Goal: Information Seeking & Learning: Learn about a topic

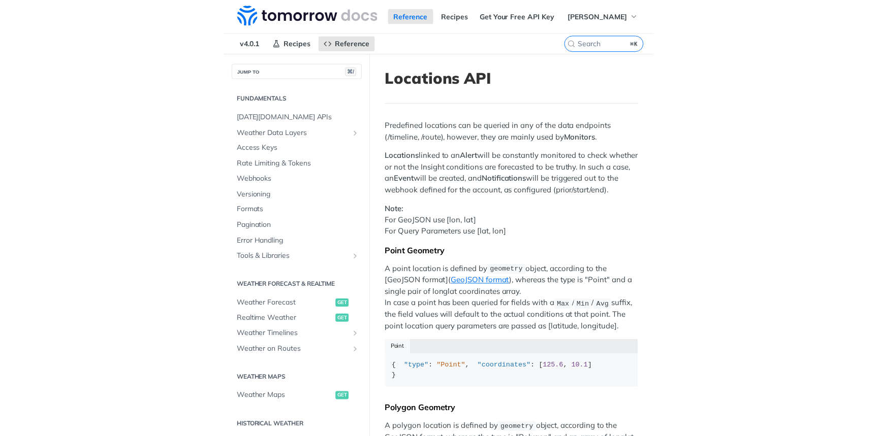
scroll to position [188, 0]
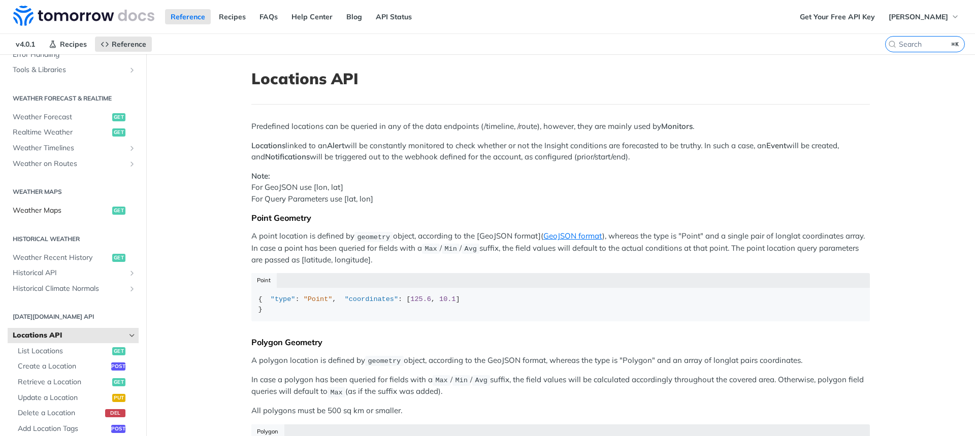
click at [76, 207] on span "Weather Maps" at bounding box center [61, 211] width 97 height 10
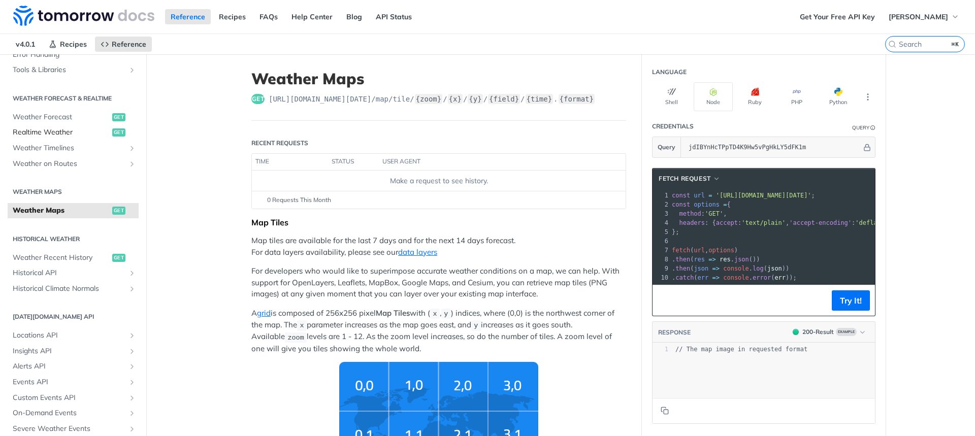
click at [76, 130] on span "Realtime Weather" at bounding box center [61, 132] width 97 height 10
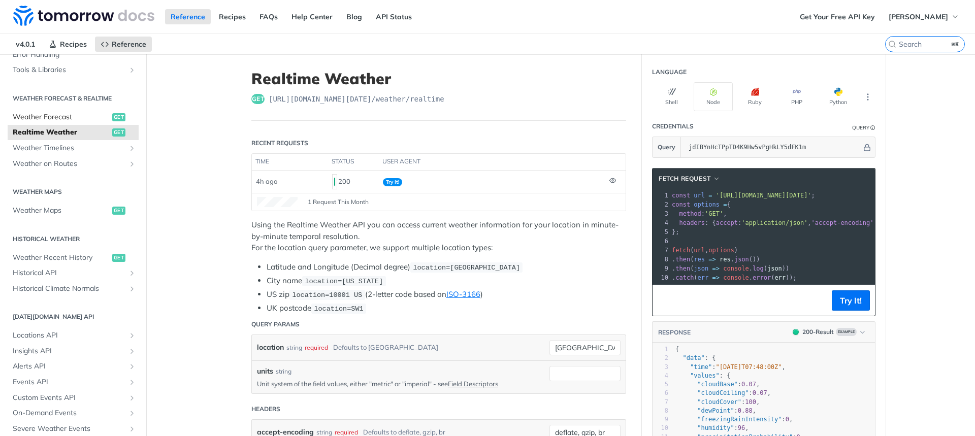
click at [78, 120] on span "Weather Forecast" at bounding box center [61, 117] width 97 height 10
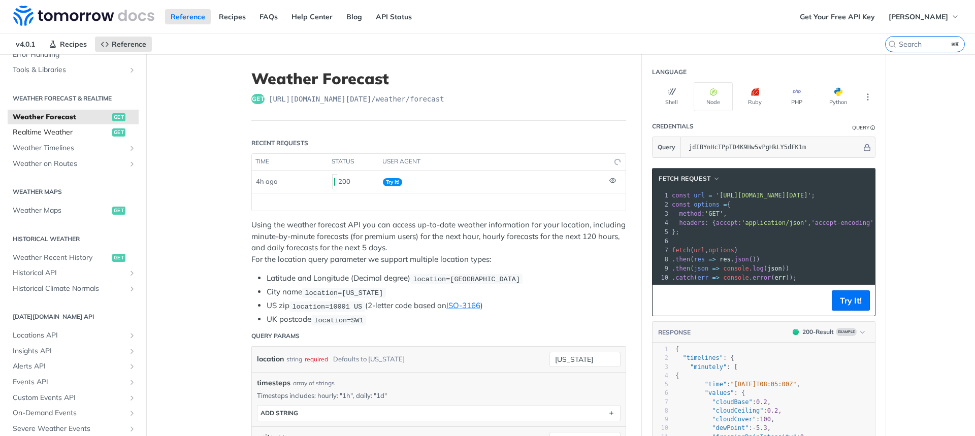
click at [71, 137] on link "Realtime Weather get" at bounding box center [73, 132] width 131 height 15
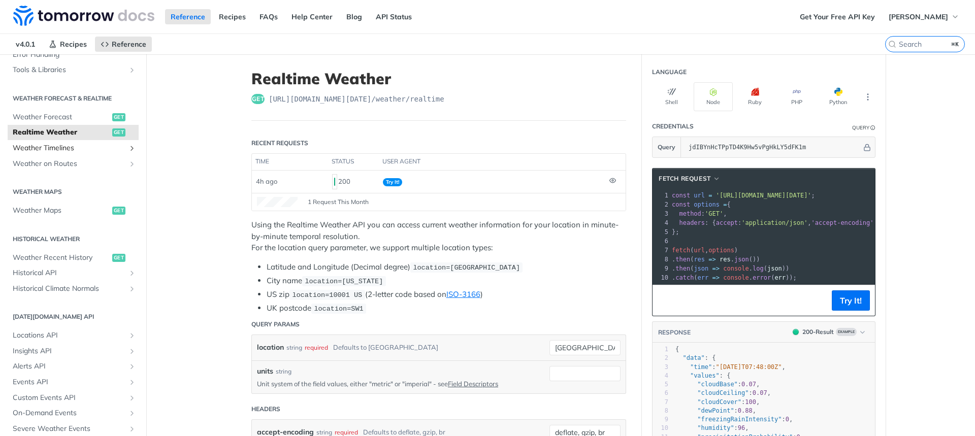
click at [72, 149] on span "Weather Timelines" at bounding box center [69, 148] width 113 height 10
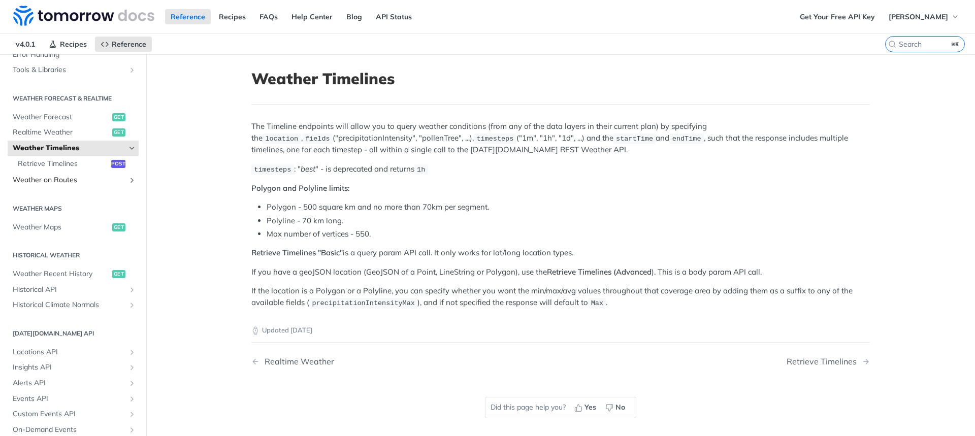
click at [74, 178] on span "Weather on Routes" at bounding box center [69, 180] width 113 height 10
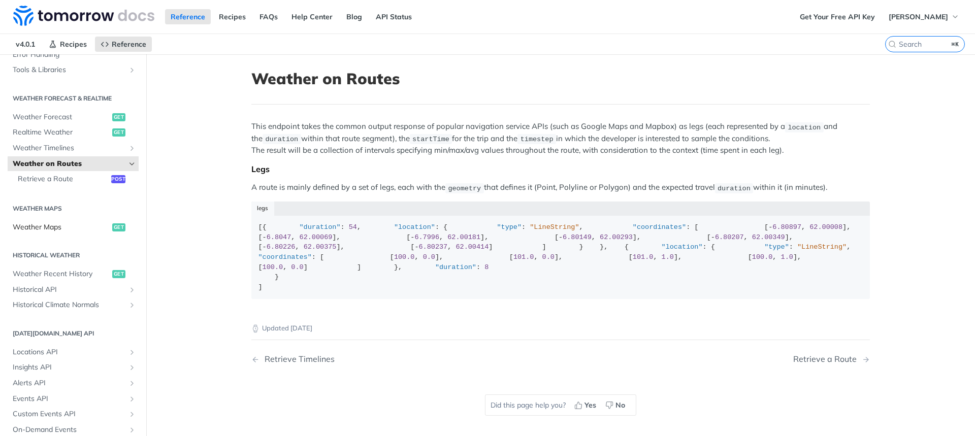
click at [66, 226] on span "Weather Maps" at bounding box center [61, 227] width 97 height 10
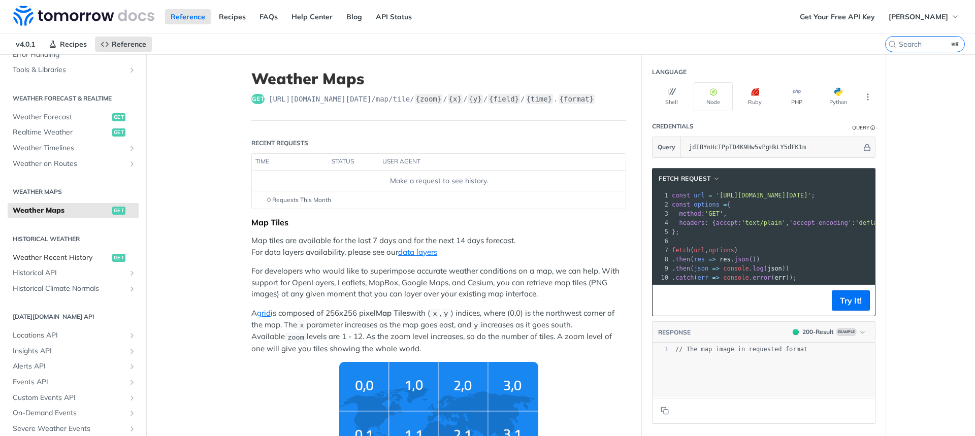
click at [61, 258] on span "Weather Recent History" at bounding box center [61, 258] width 97 height 10
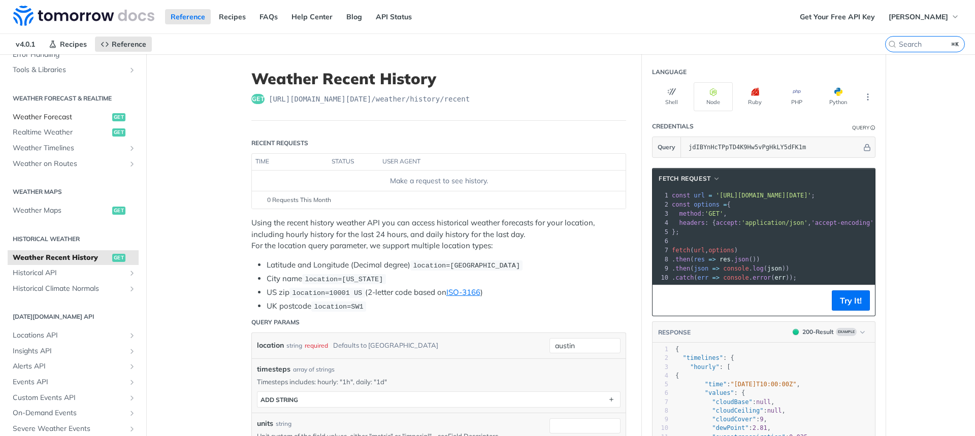
click at [76, 122] on link "Weather Forecast get" at bounding box center [73, 117] width 131 height 15
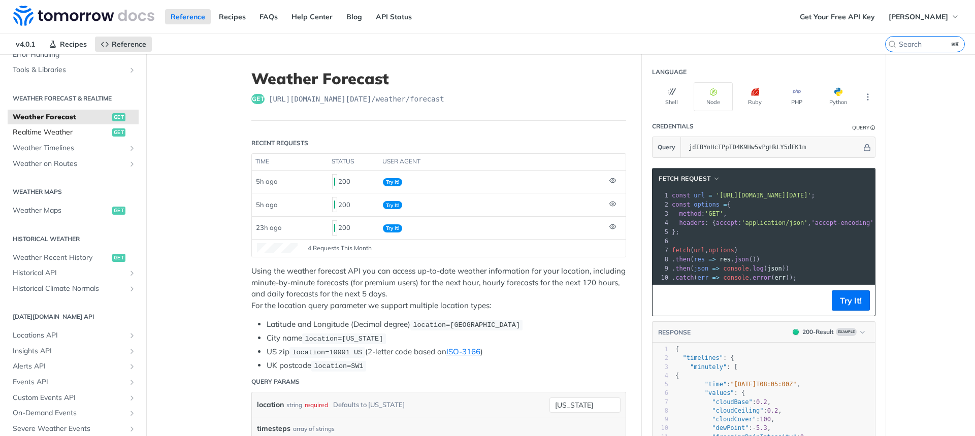
click at [72, 137] on link "Realtime Weather get" at bounding box center [73, 132] width 131 height 15
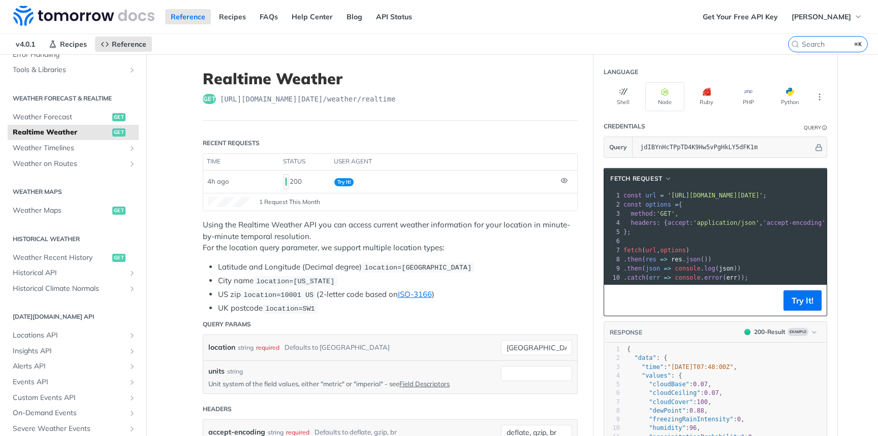
click at [73, 130] on span "Realtime Weather" at bounding box center [61, 132] width 97 height 10
click at [73, 120] on span "Weather Forecast" at bounding box center [61, 117] width 97 height 10
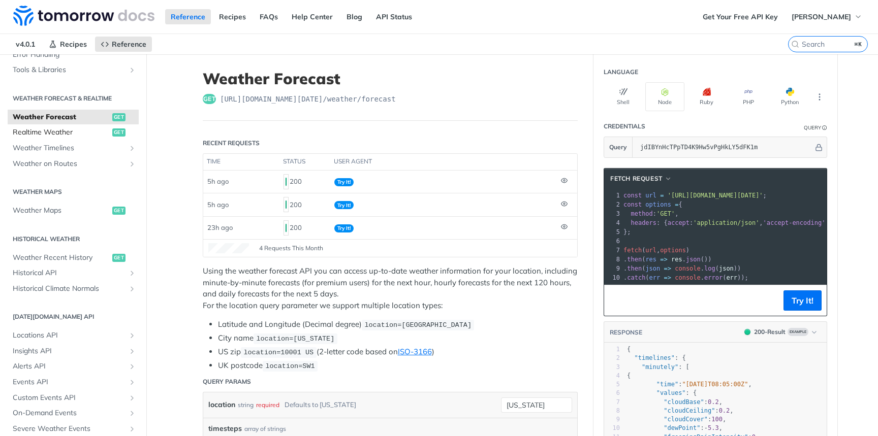
click at [69, 134] on span "Realtime Weather" at bounding box center [61, 132] width 97 height 10
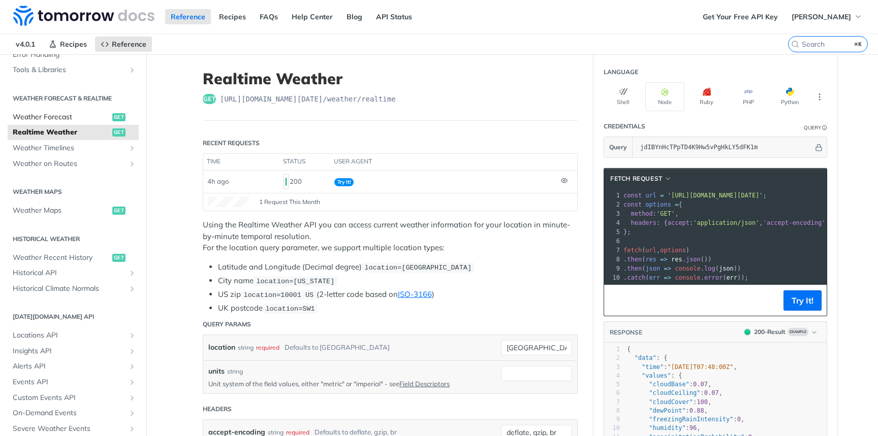
click at [72, 116] on span "Weather Forecast" at bounding box center [61, 117] width 97 height 10
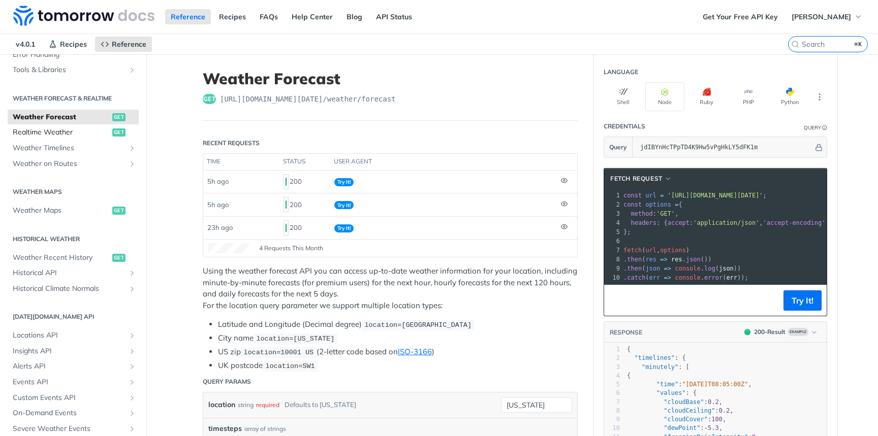
click at [66, 135] on span "Realtime Weather" at bounding box center [61, 132] width 97 height 10
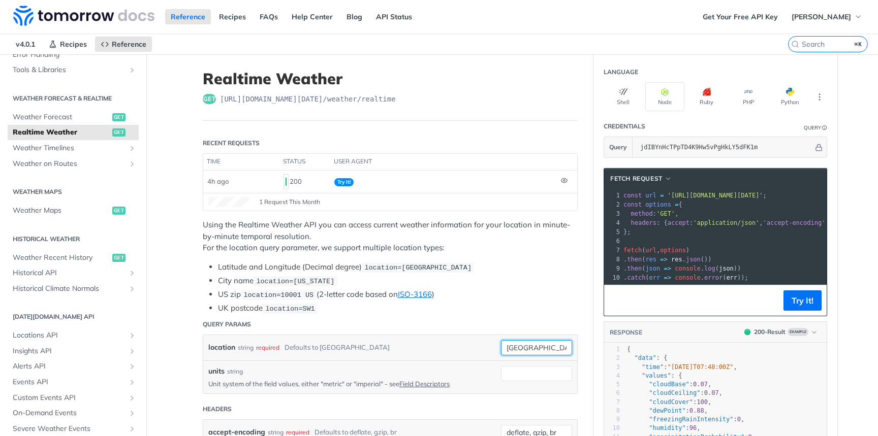
drag, startPoint x: 549, startPoint y: 347, endPoint x: 479, endPoint y: 345, distance: 70.1
click at [432, 345] on div "location string required Defaults to [GEOGRAPHIC_DATA]" at bounding box center [390, 347] width 364 height 15
type input "15772"
click at [54, 154] on link "Weather Timelines" at bounding box center [73, 148] width 131 height 15
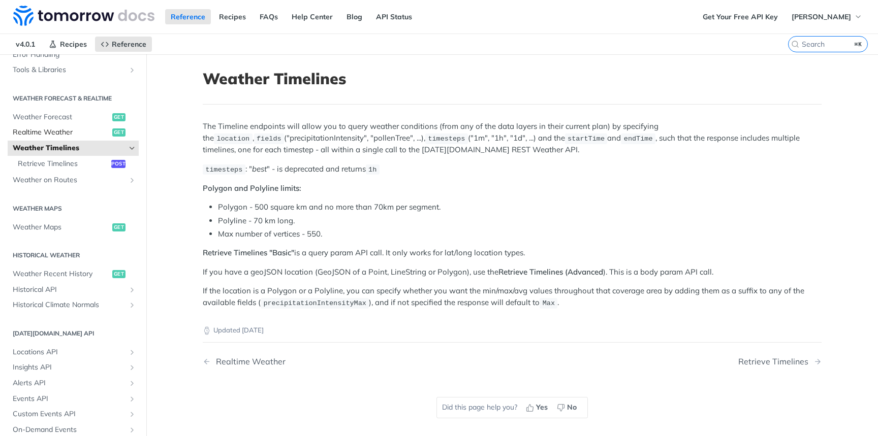
click at [52, 134] on span "Realtime Weather" at bounding box center [61, 132] width 97 height 10
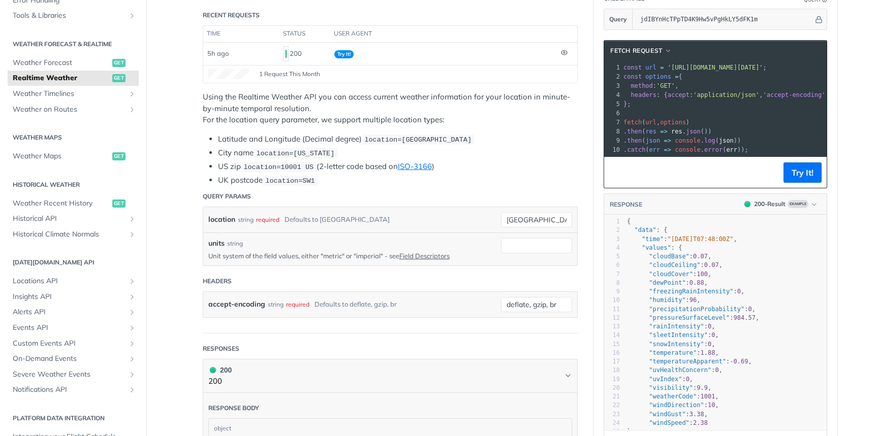
scroll to position [132, 0]
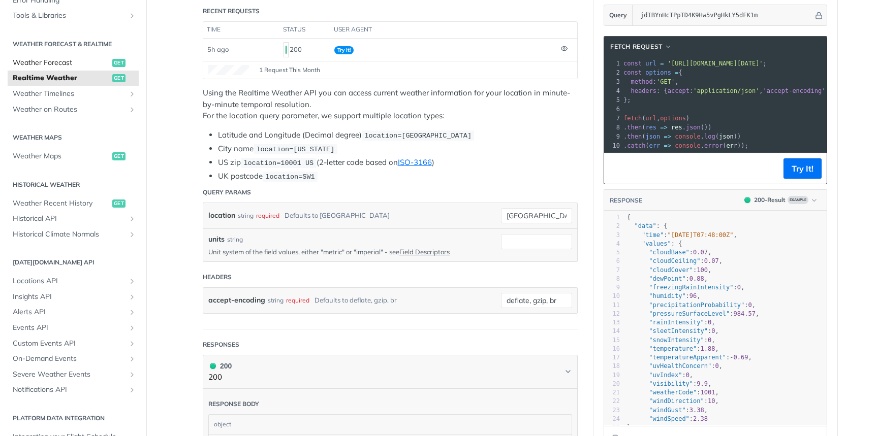
click at [69, 66] on span "Weather Forecast" at bounding box center [61, 63] width 97 height 10
